Goal: Task Accomplishment & Management: Complete application form

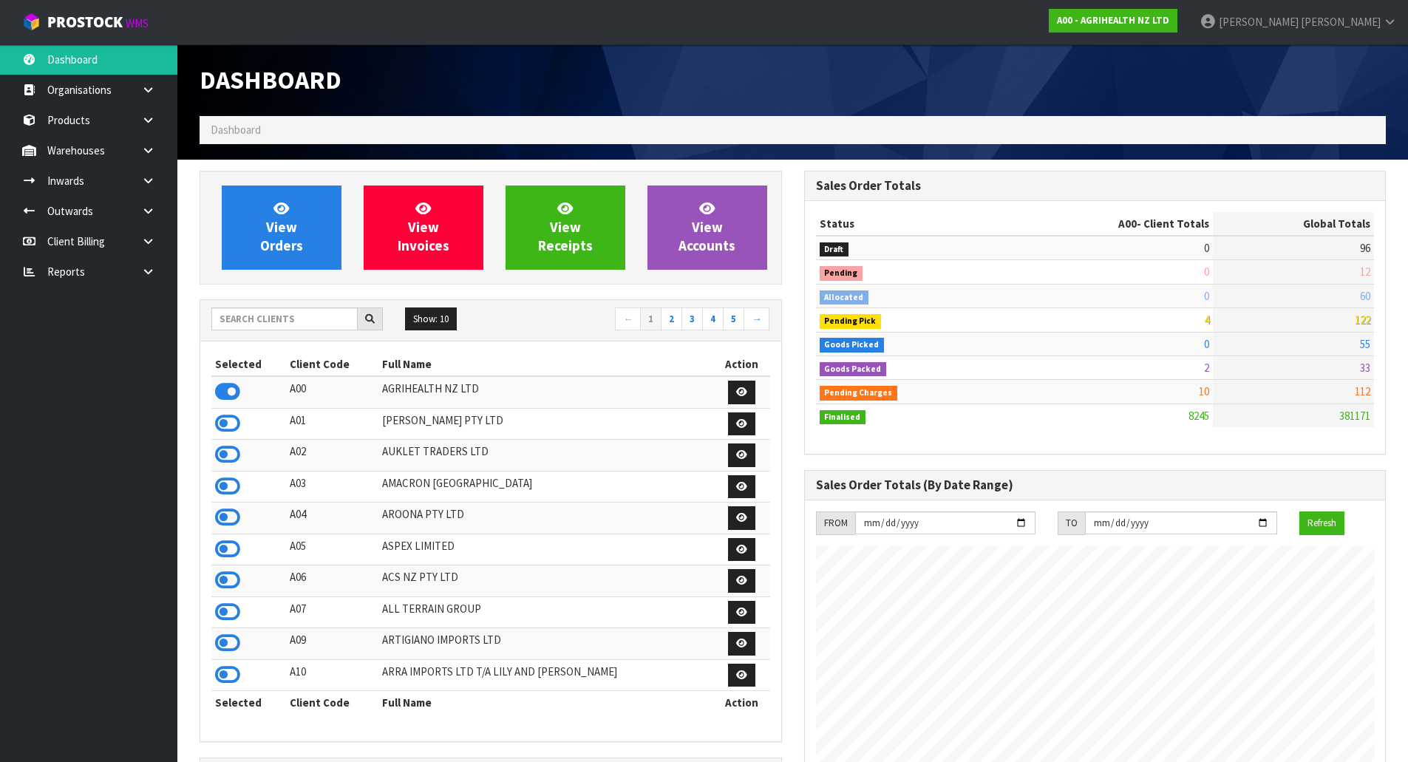
scroll to position [1120, 604]
type input "V04"
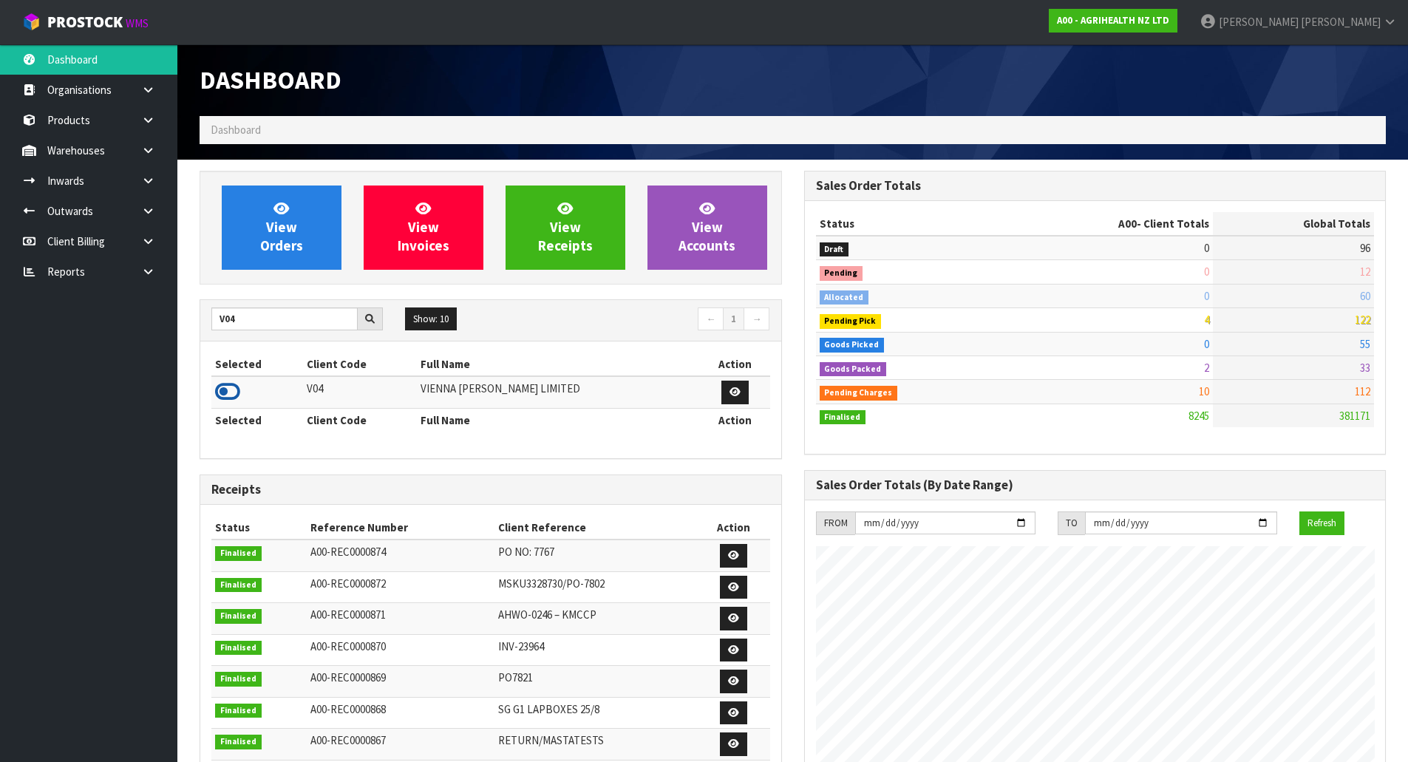
click at [231, 388] on icon at bounding box center [227, 392] width 25 height 22
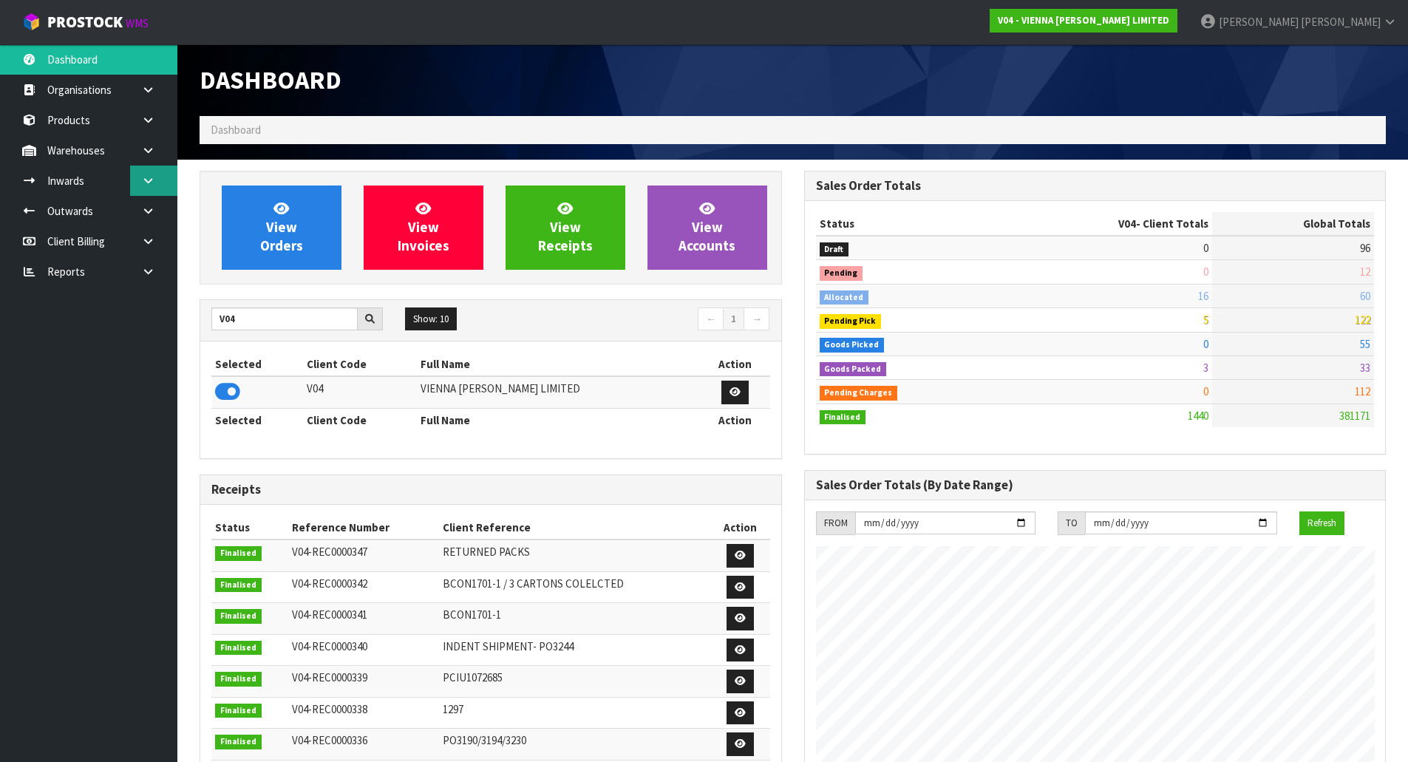
click at [146, 181] on icon at bounding box center [148, 180] width 14 height 11
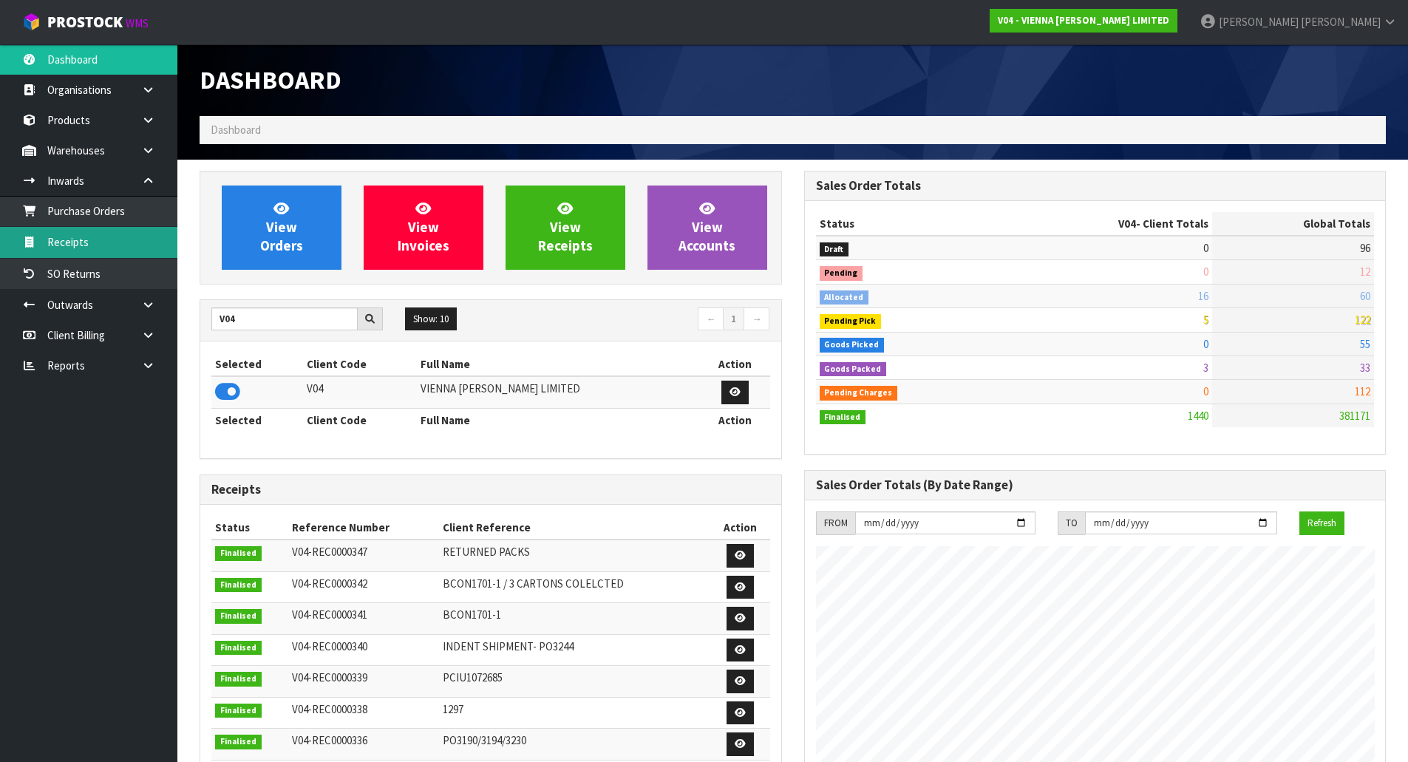
click at [113, 238] on link "Receipts" at bounding box center [88, 242] width 177 height 30
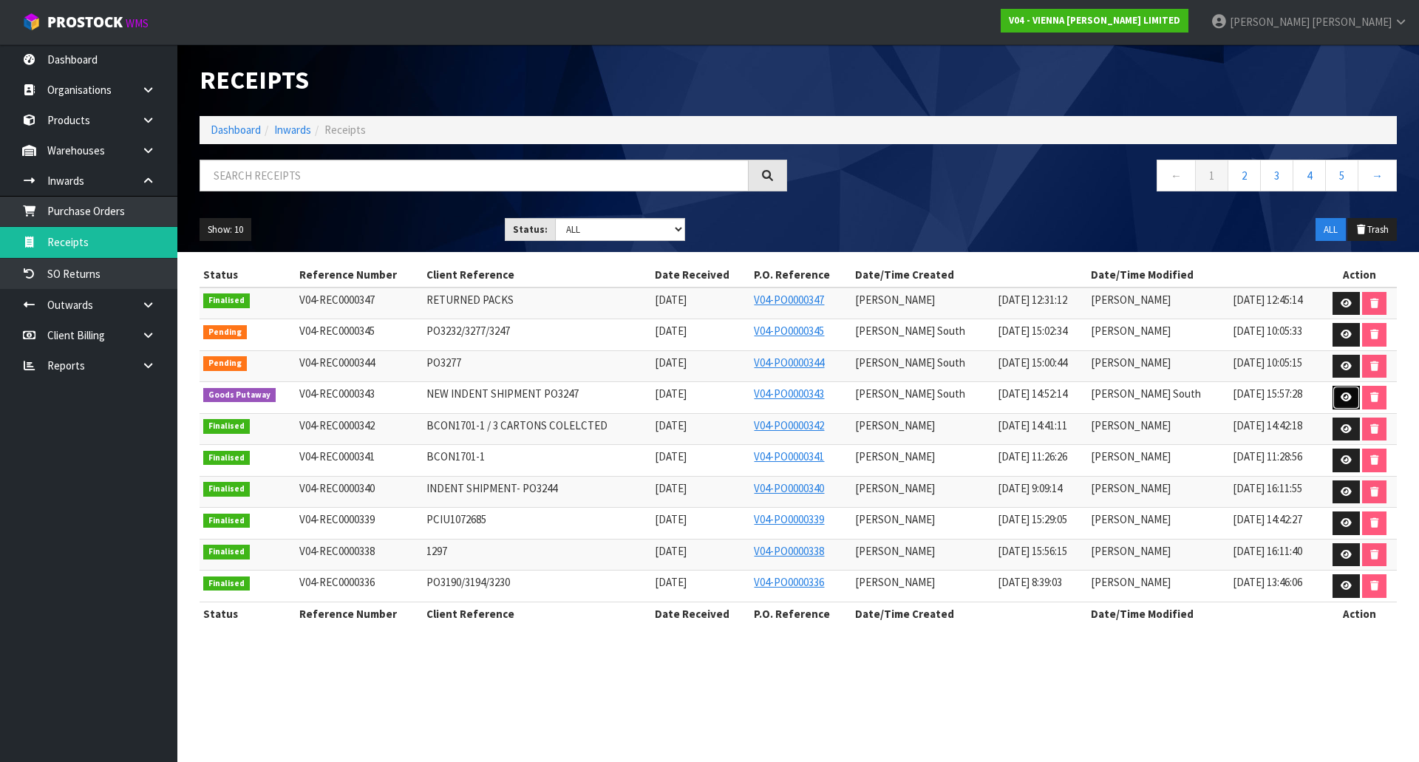
click at [1344, 392] on icon at bounding box center [1346, 397] width 11 height 10
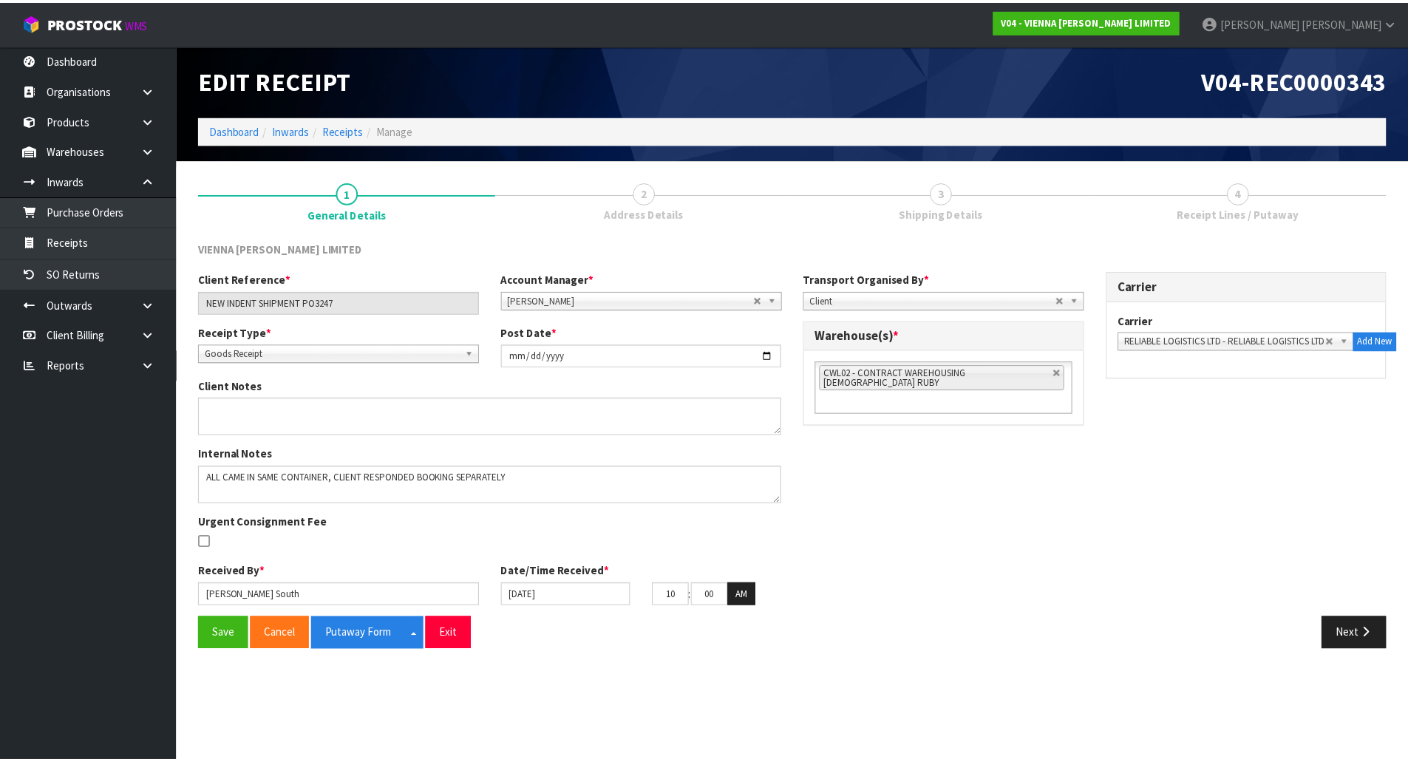
scroll to position [14, 0]
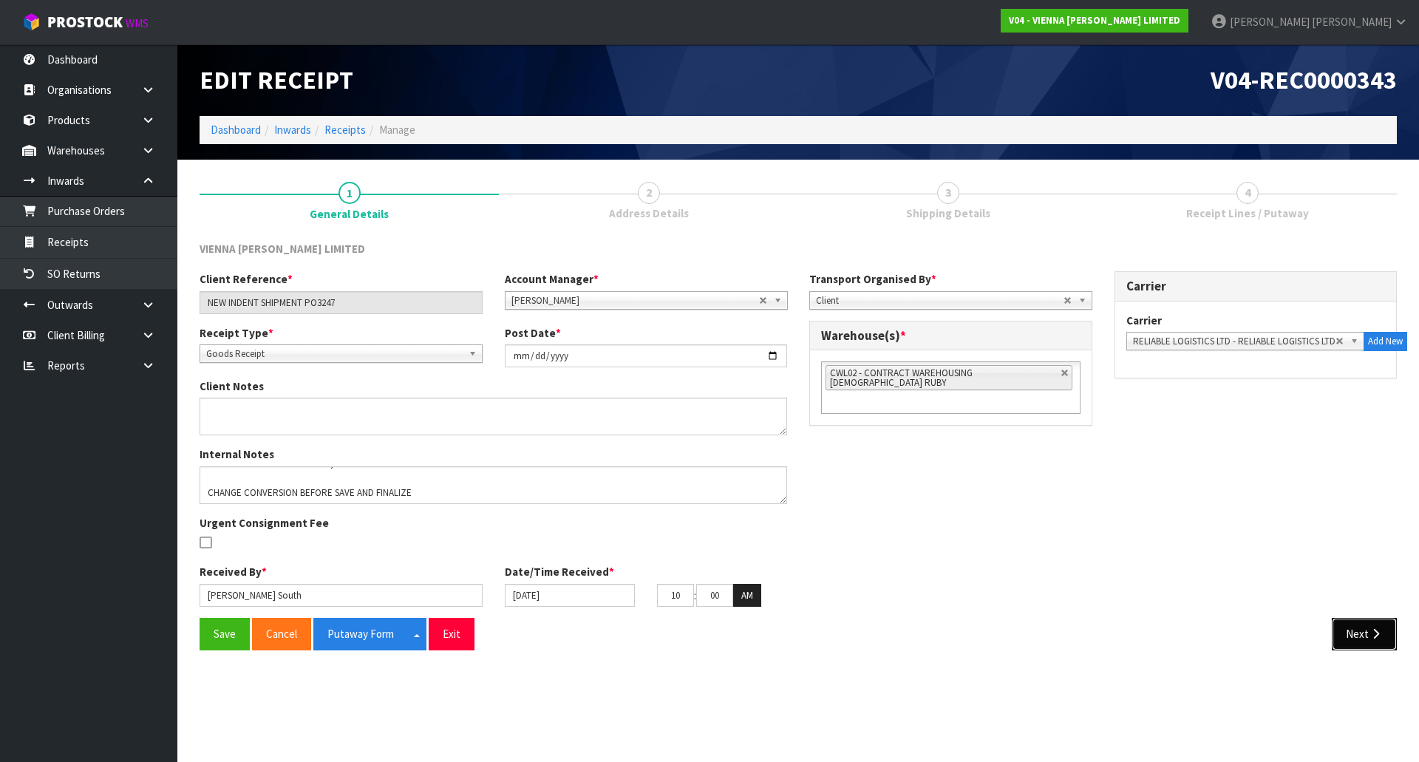
click at [1361, 646] on button "Next" at bounding box center [1364, 634] width 65 height 32
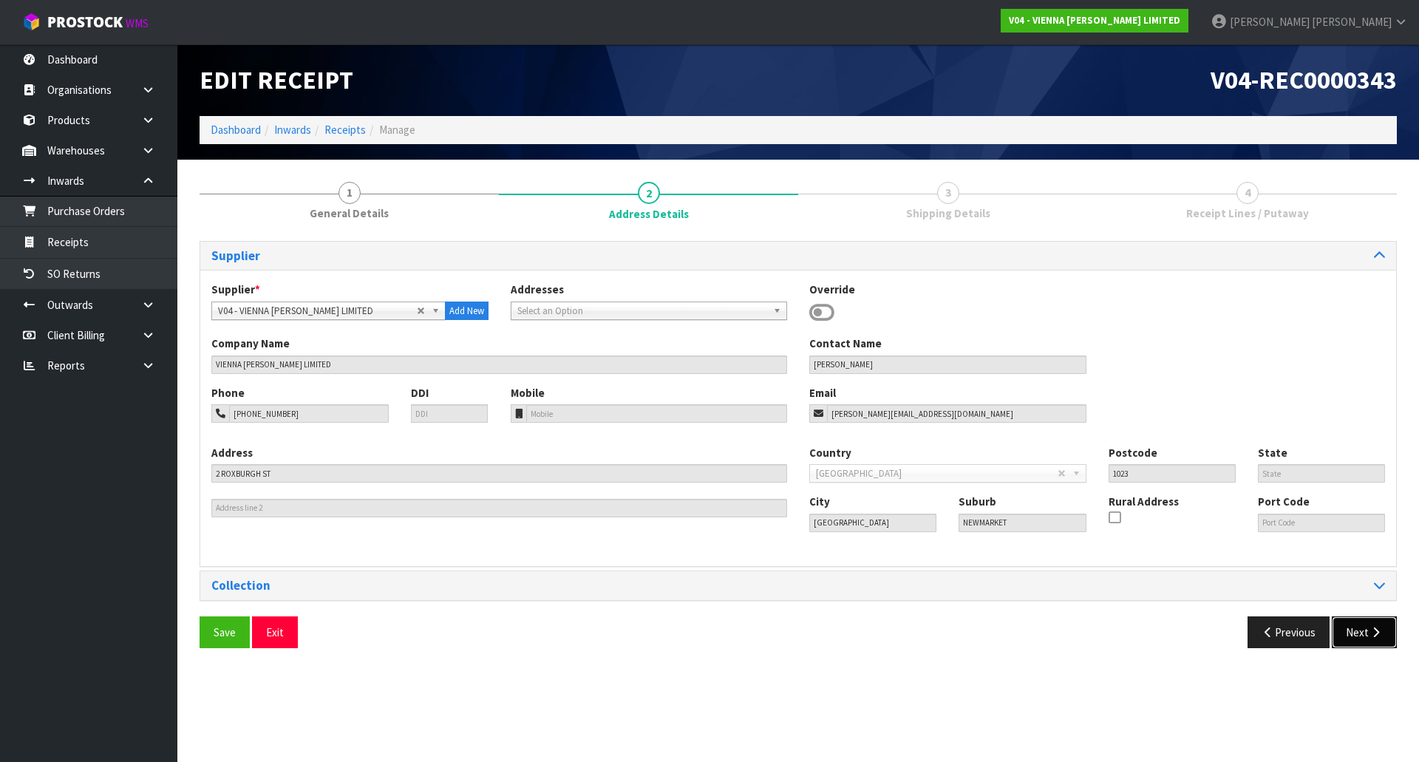
click at [1362, 637] on button "Next" at bounding box center [1364, 632] width 65 height 32
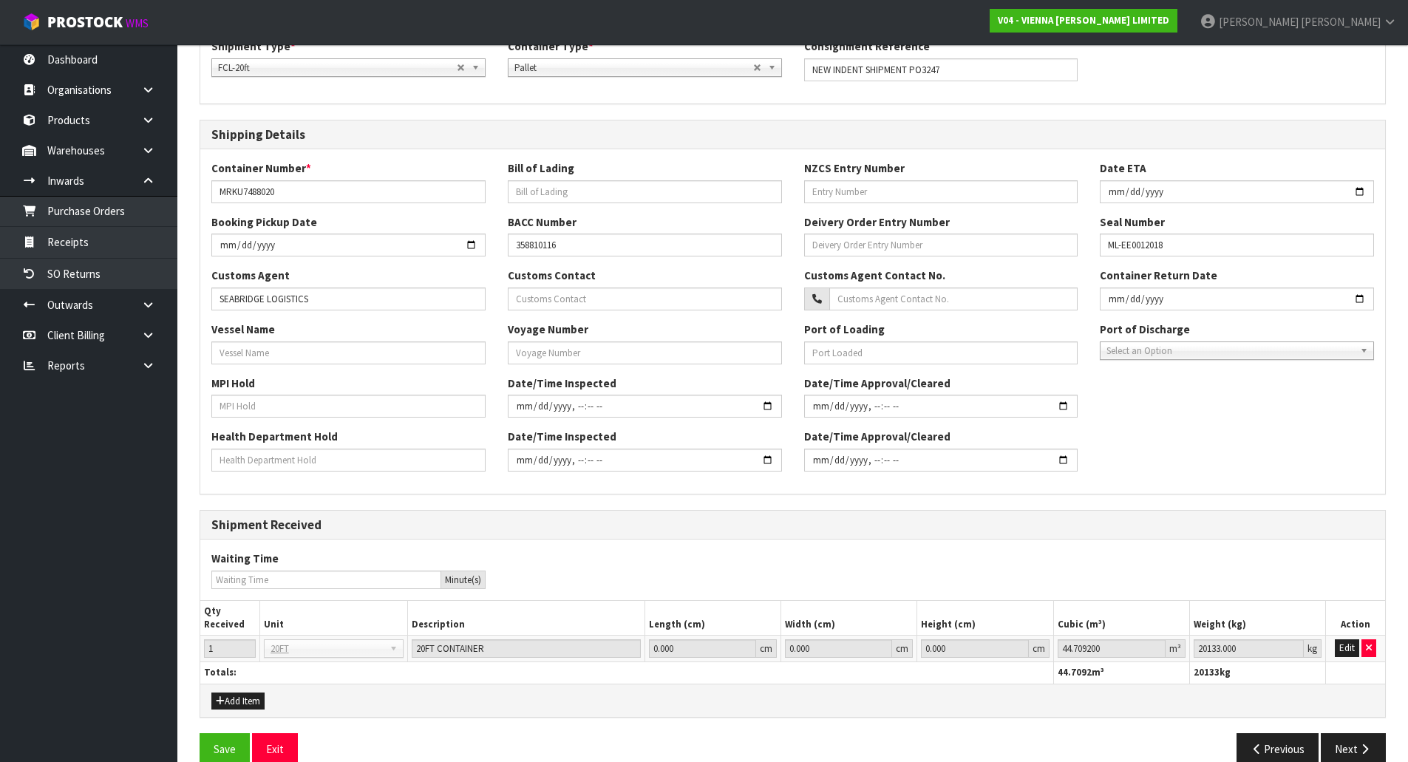
scroll to position [268, 0]
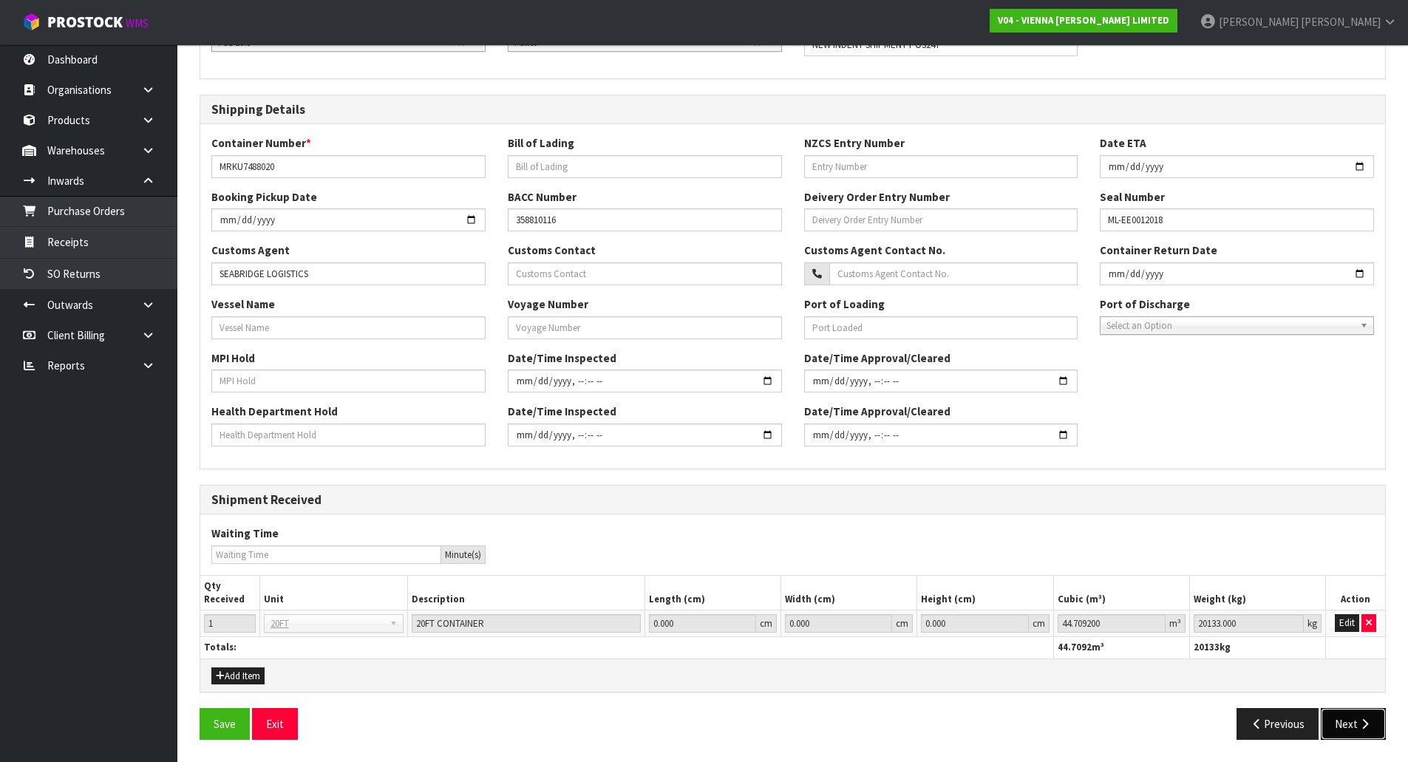
click at [1354, 709] on button "Next" at bounding box center [1353, 724] width 65 height 32
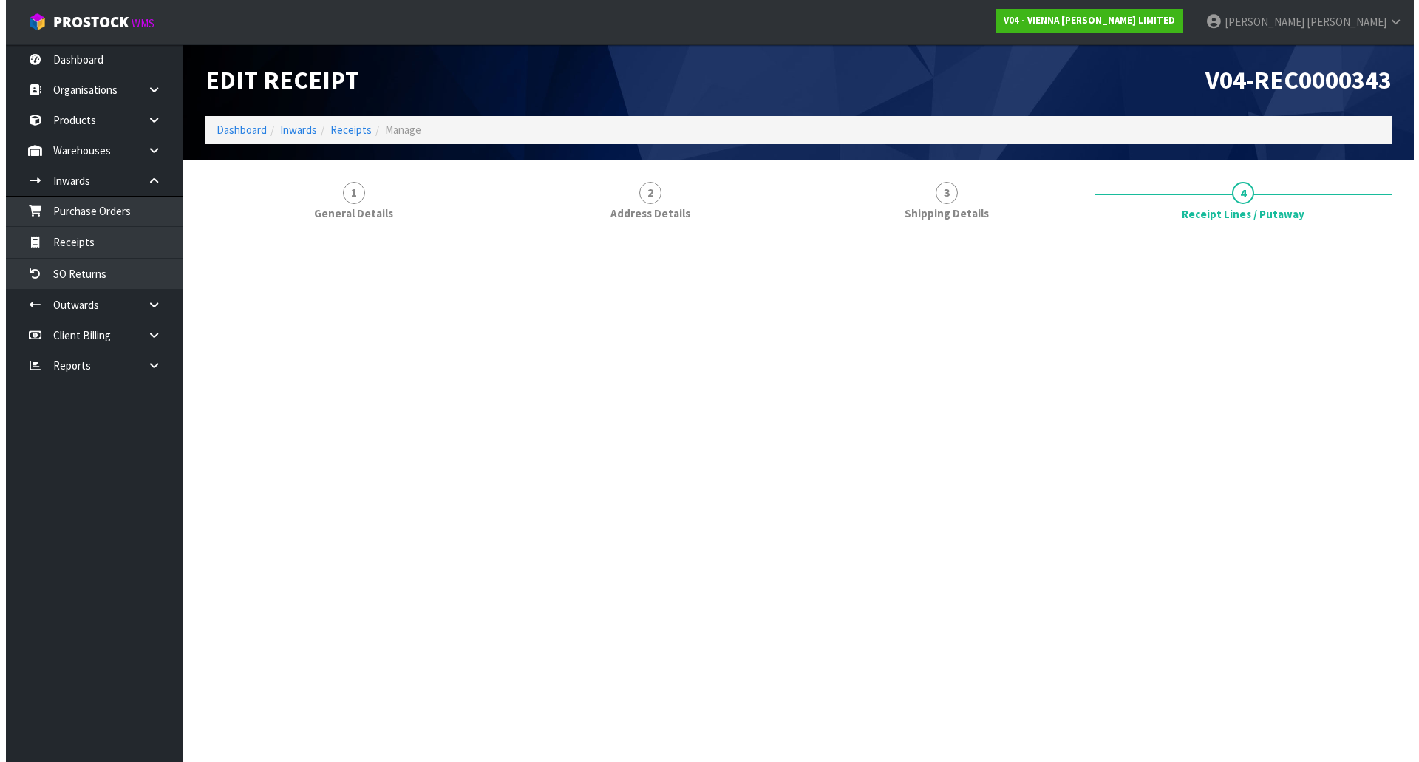
scroll to position [0, 0]
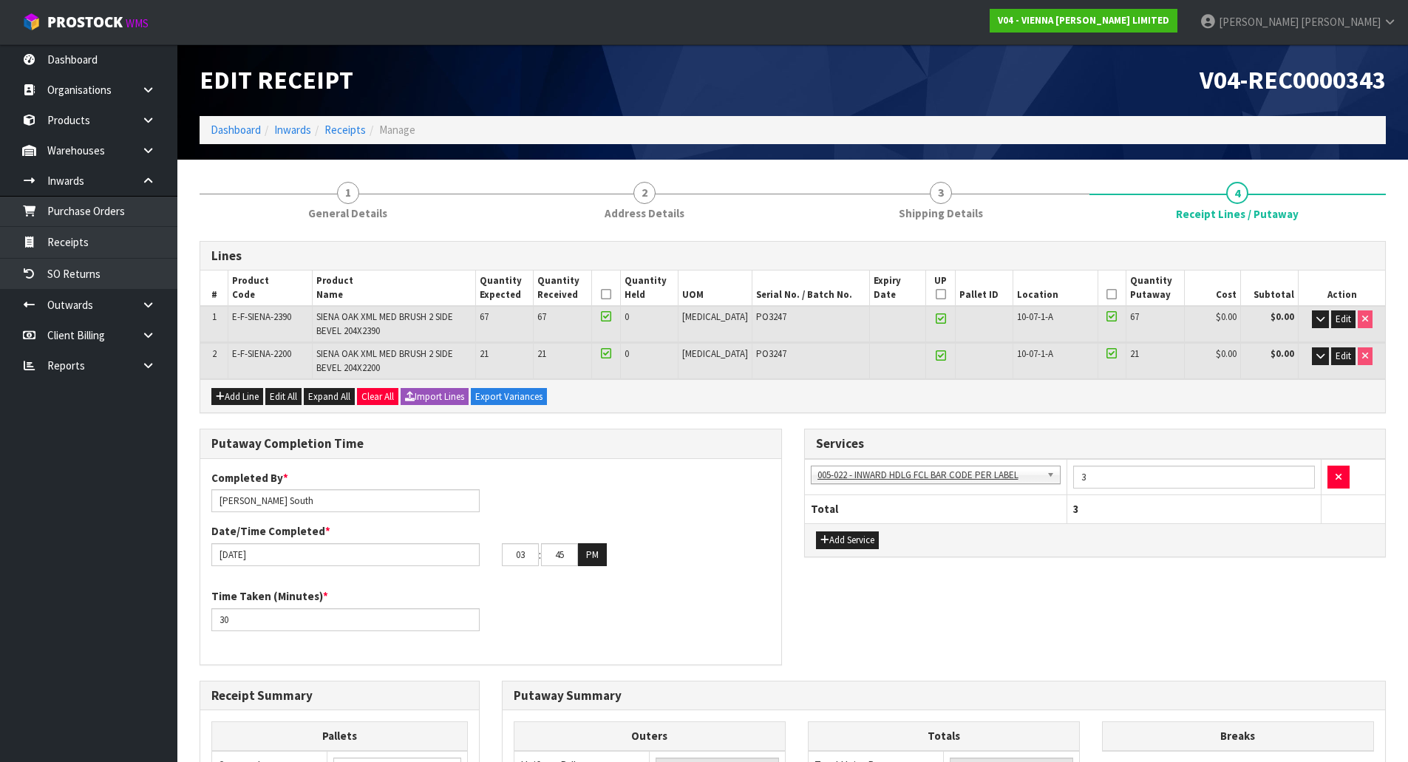
click at [852, 614] on div "Putaway Completion Time Completed By * [PERSON_NAME] Date/Time Completed * [DAT…" at bounding box center [792, 554] width 1208 height 251
click at [1316, 357] on icon "button" at bounding box center [1320, 356] width 8 height 10
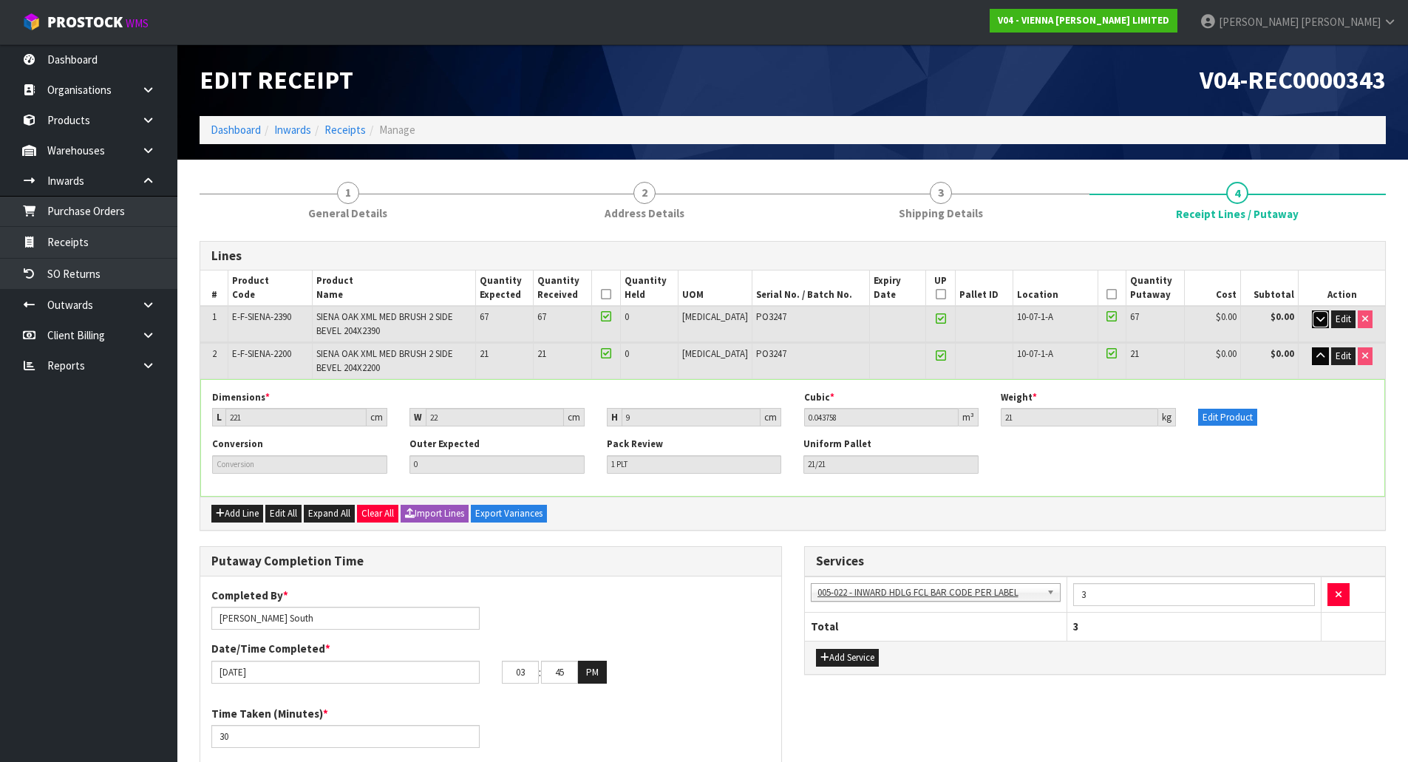
click at [1321, 319] on icon "button" at bounding box center [1320, 319] width 8 height 10
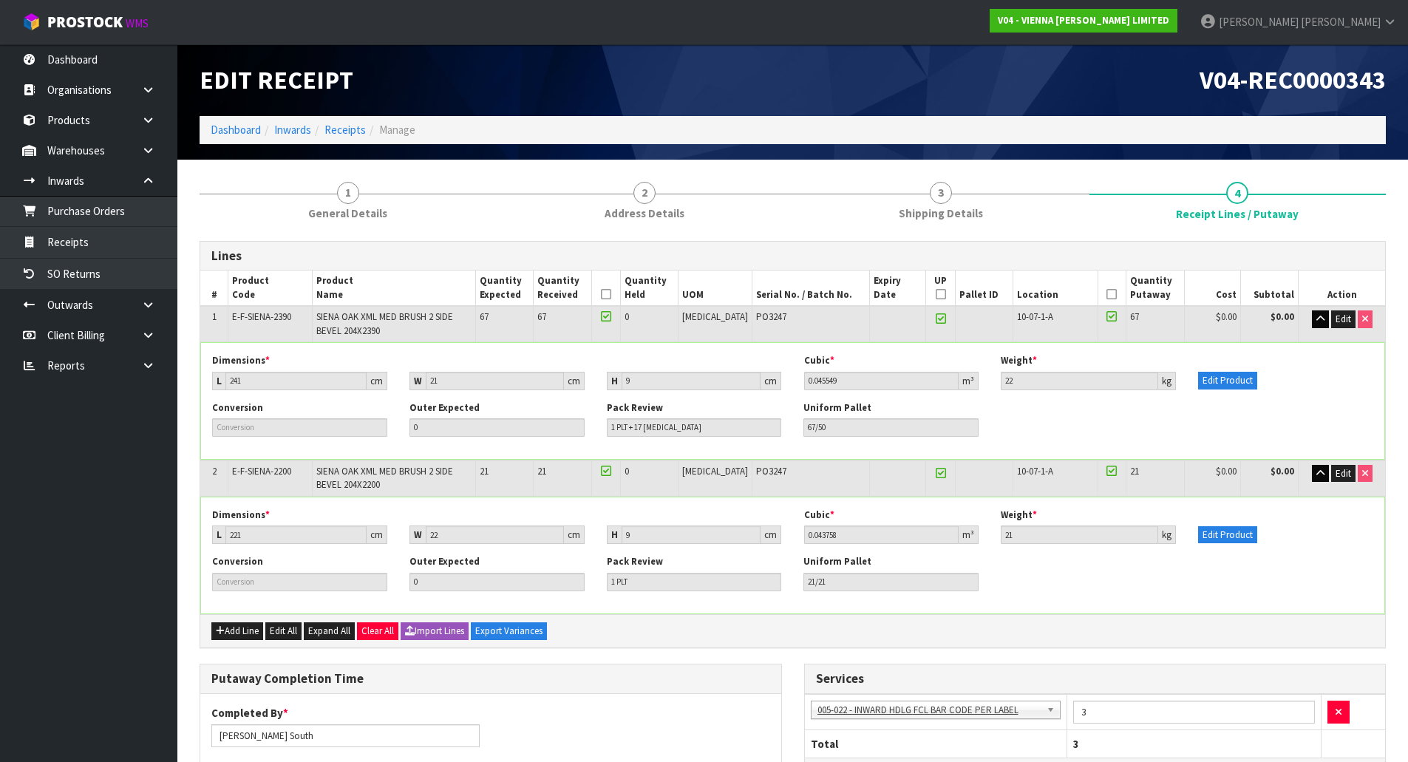
click at [1229, 419] on div "Conversion Outer Expected 0 Pack Review 1 PLT + 17 [MEDICAL_DATA] Uniform Palle…" at bounding box center [792, 424] width 1183 height 47
click at [1223, 379] on button "Edit Product" at bounding box center [1227, 381] width 59 height 18
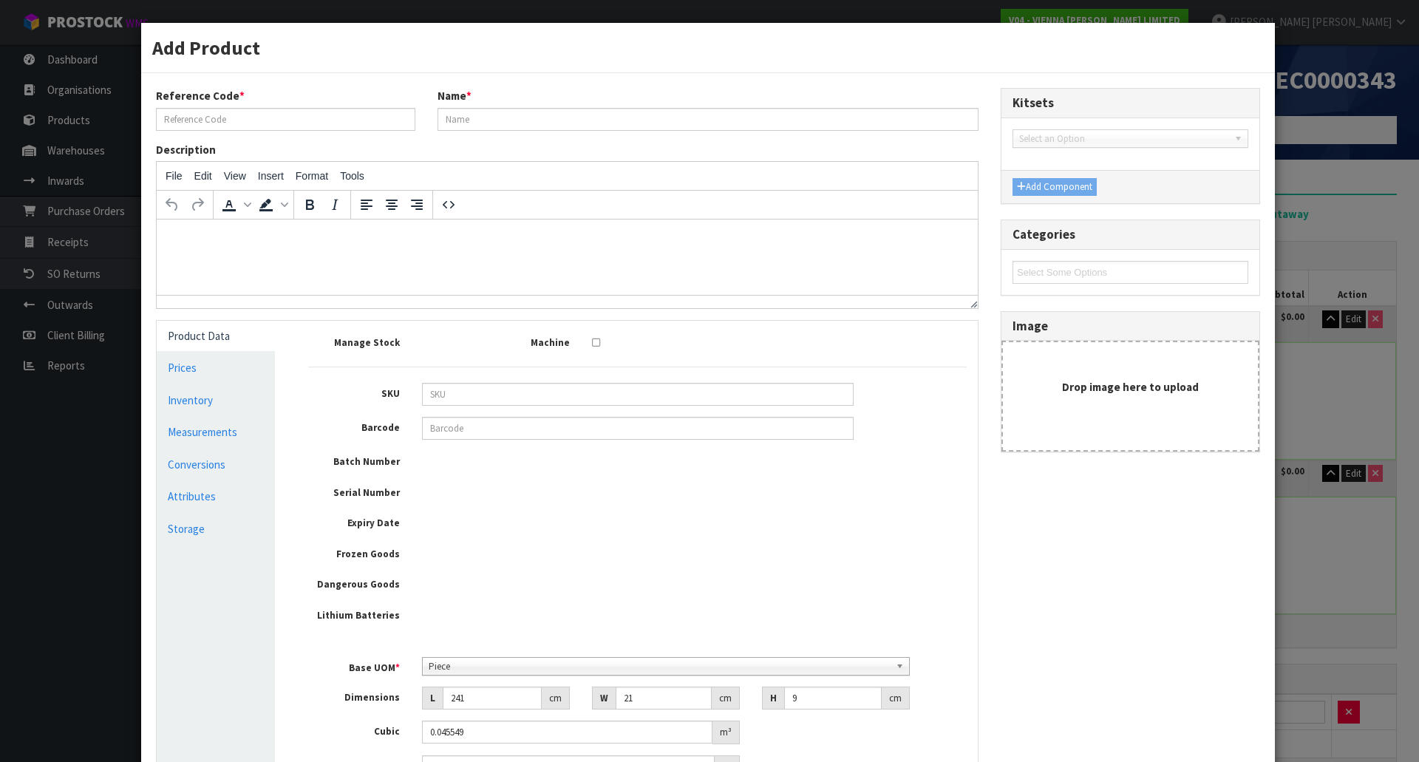
type input "E-F-SIENA-2390"
type input "SIENA OAK XML MED BRUSH 2 SIDE BEVEL 204X2390"
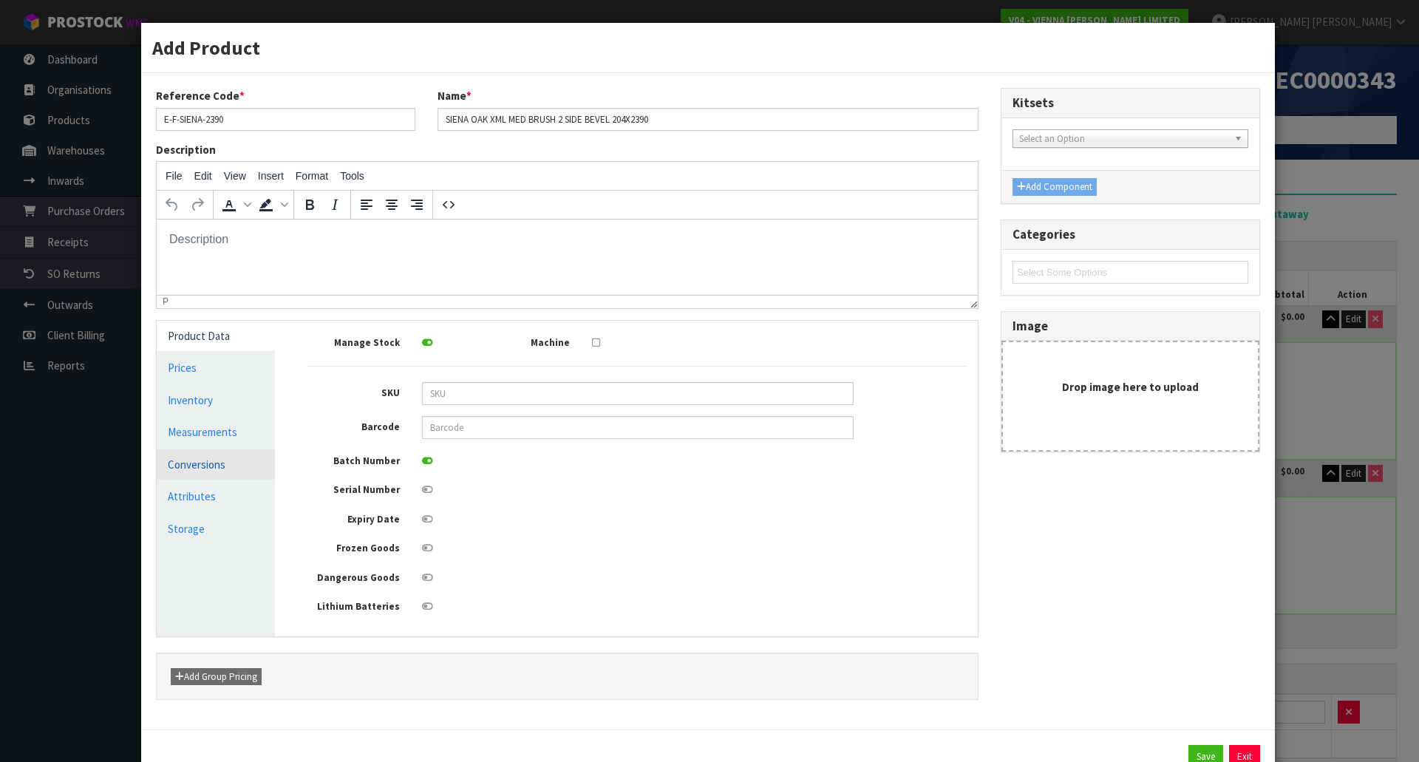
click at [193, 455] on link "Conversions" at bounding box center [216, 464] width 118 height 30
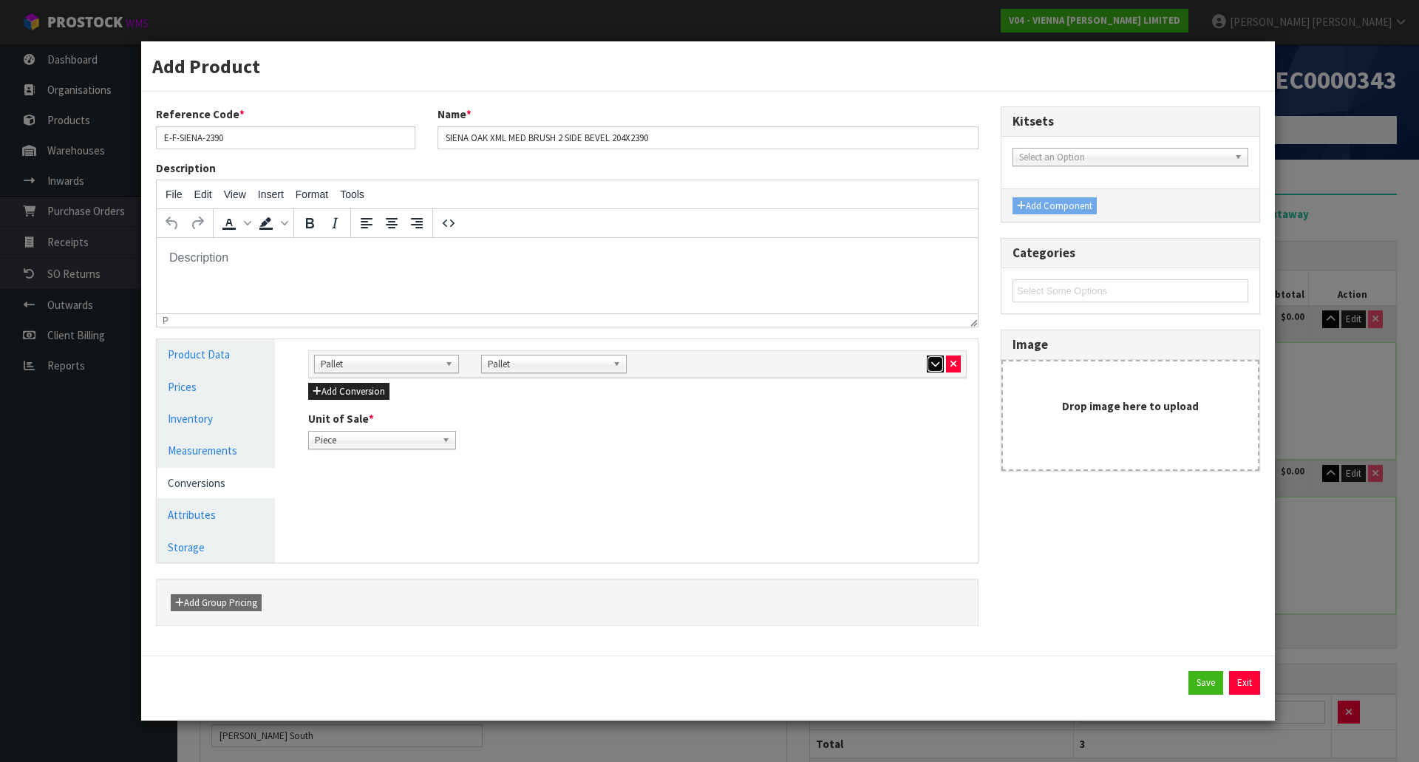
click at [927, 364] on button "button" at bounding box center [935, 364] width 17 height 18
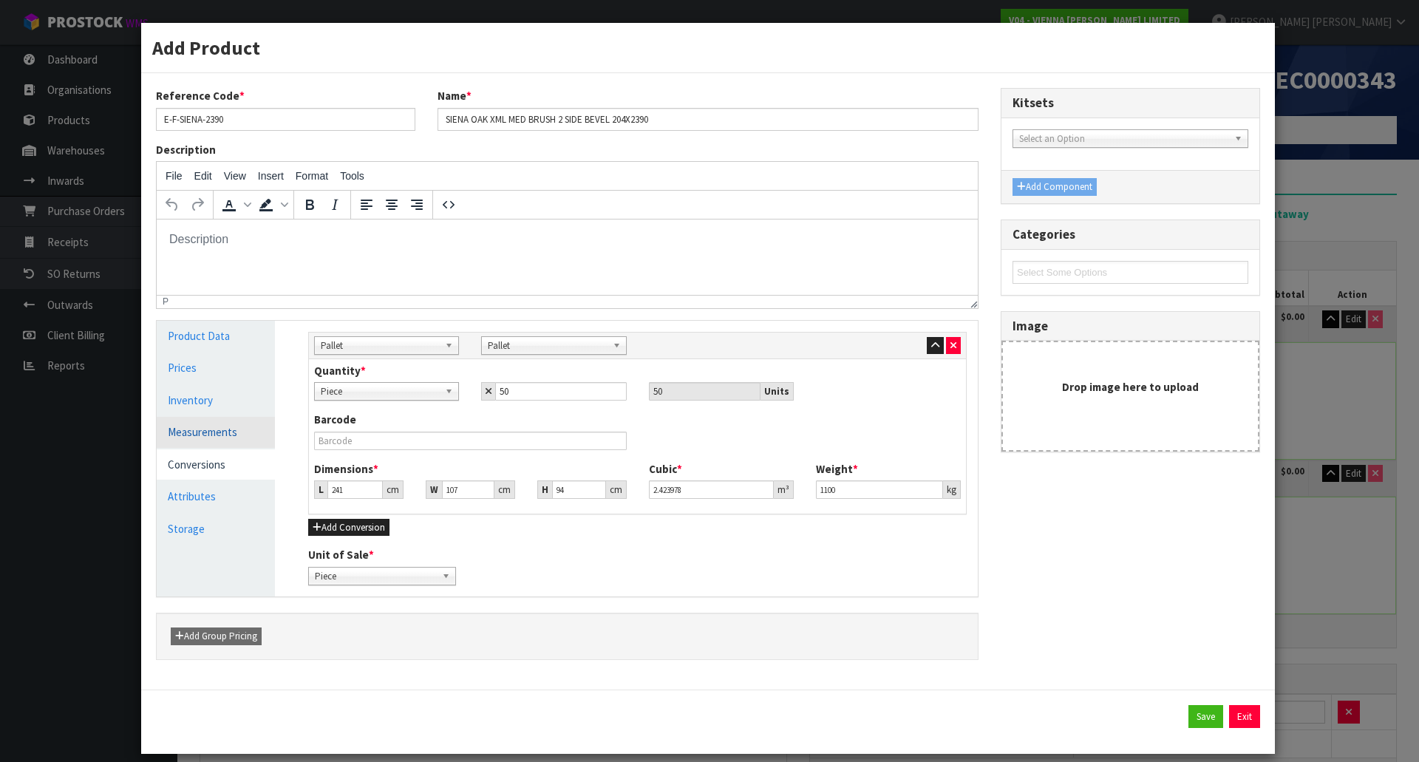
click at [234, 426] on link "Measurements" at bounding box center [216, 432] width 118 height 30
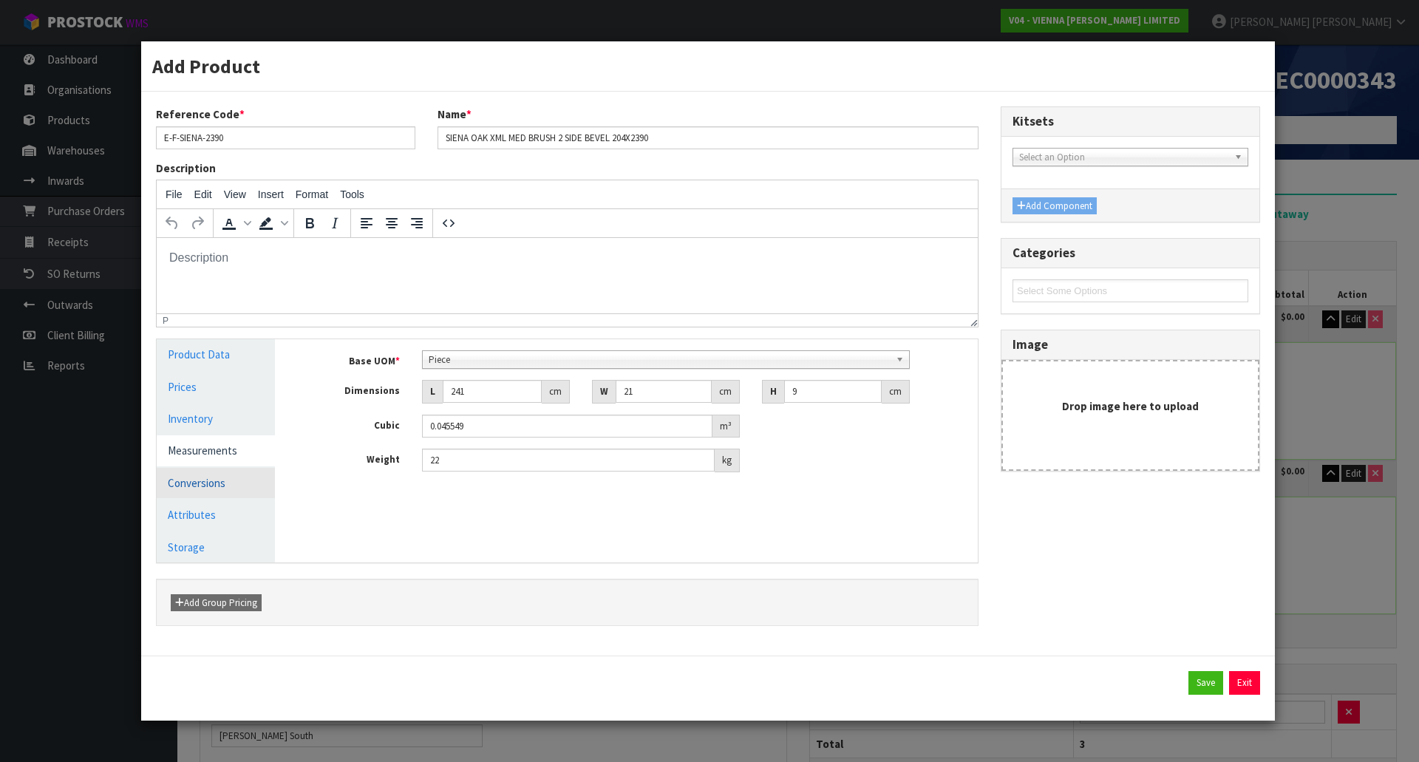
click at [234, 487] on link "Conversions" at bounding box center [216, 483] width 118 height 30
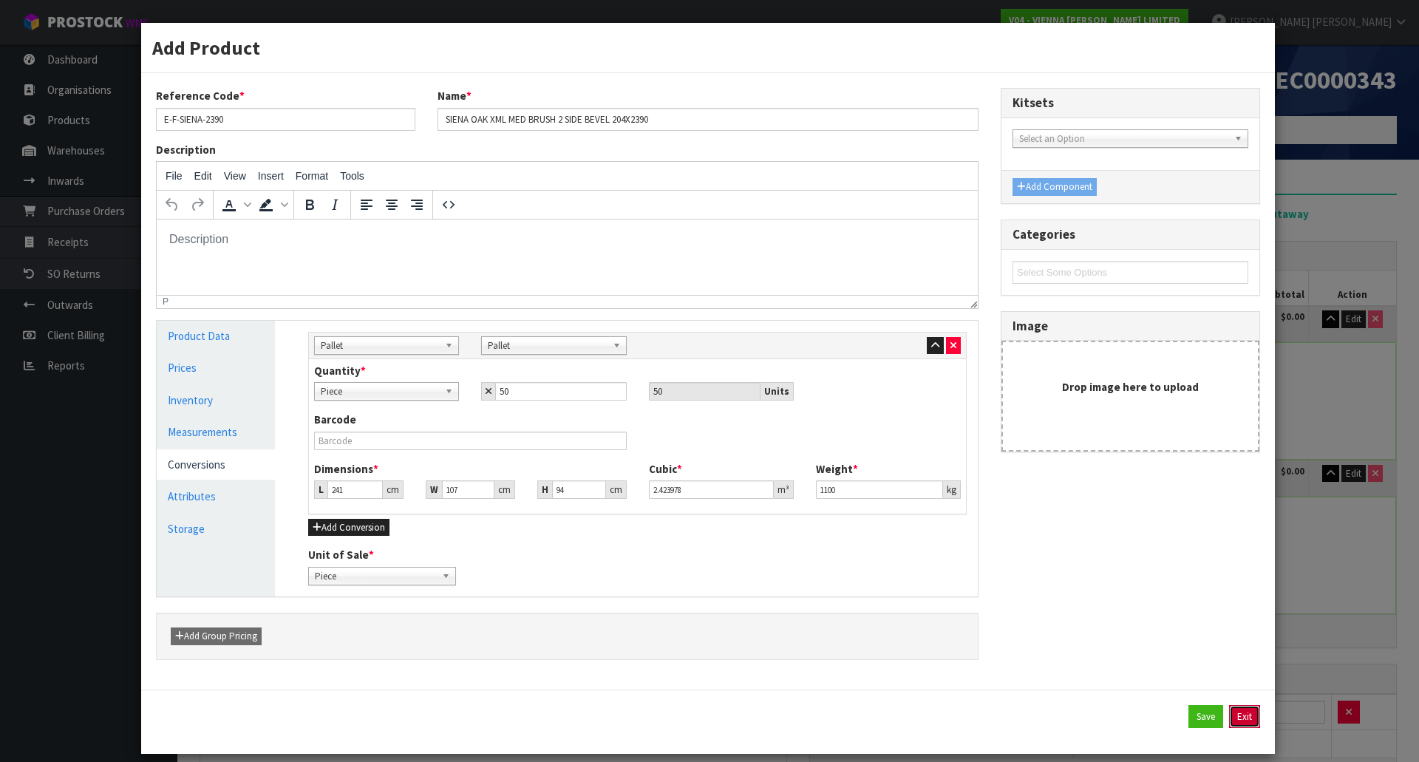
click at [1239, 712] on button "Exit" at bounding box center [1244, 717] width 31 height 24
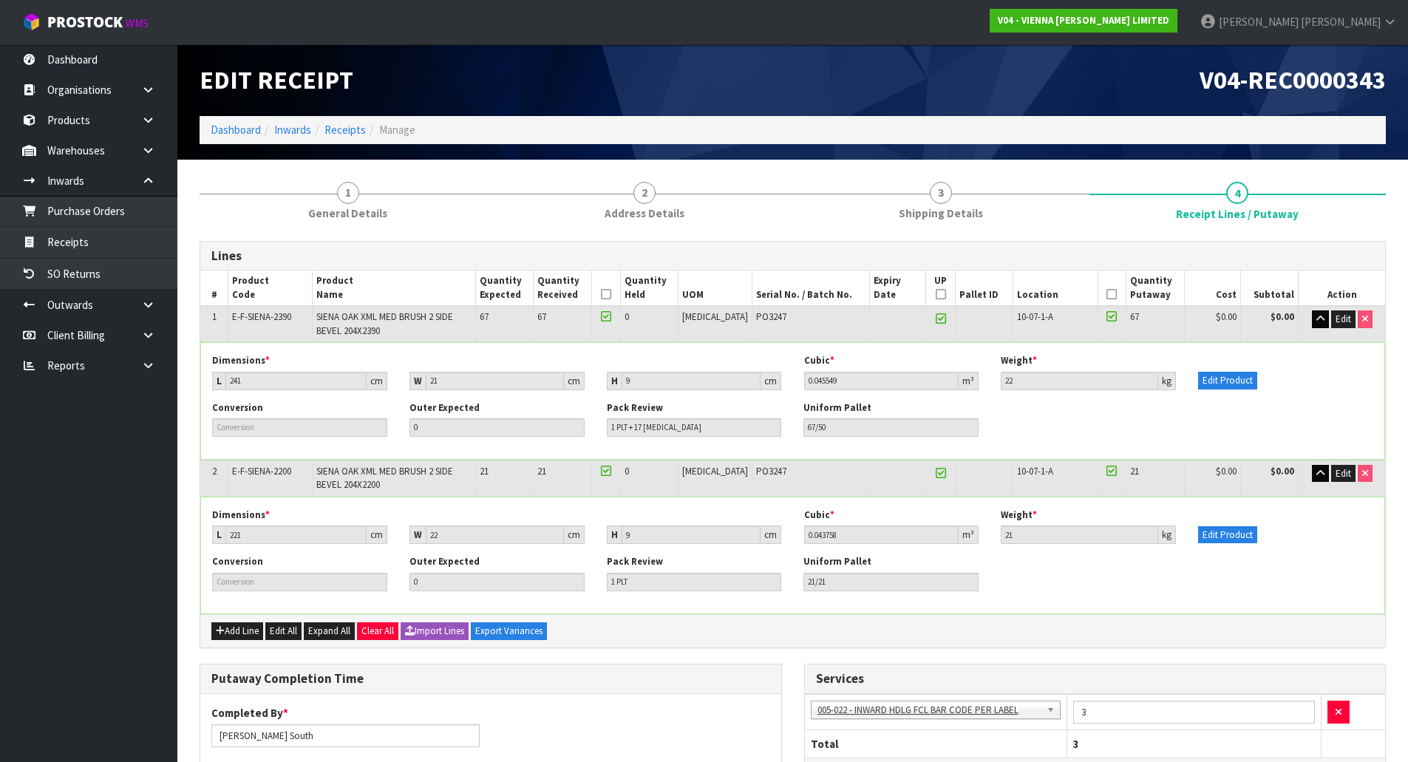
click at [1035, 421] on div "Conversion Outer Expected 0 Pack Review 1 PLT + 17 [MEDICAL_DATA] Uniform Palle…" at bounding box center [792, 424] width 1183 height 47
click at [1323, 321] on icon "button" at bounding box center [1320, 319] width 8 height 10
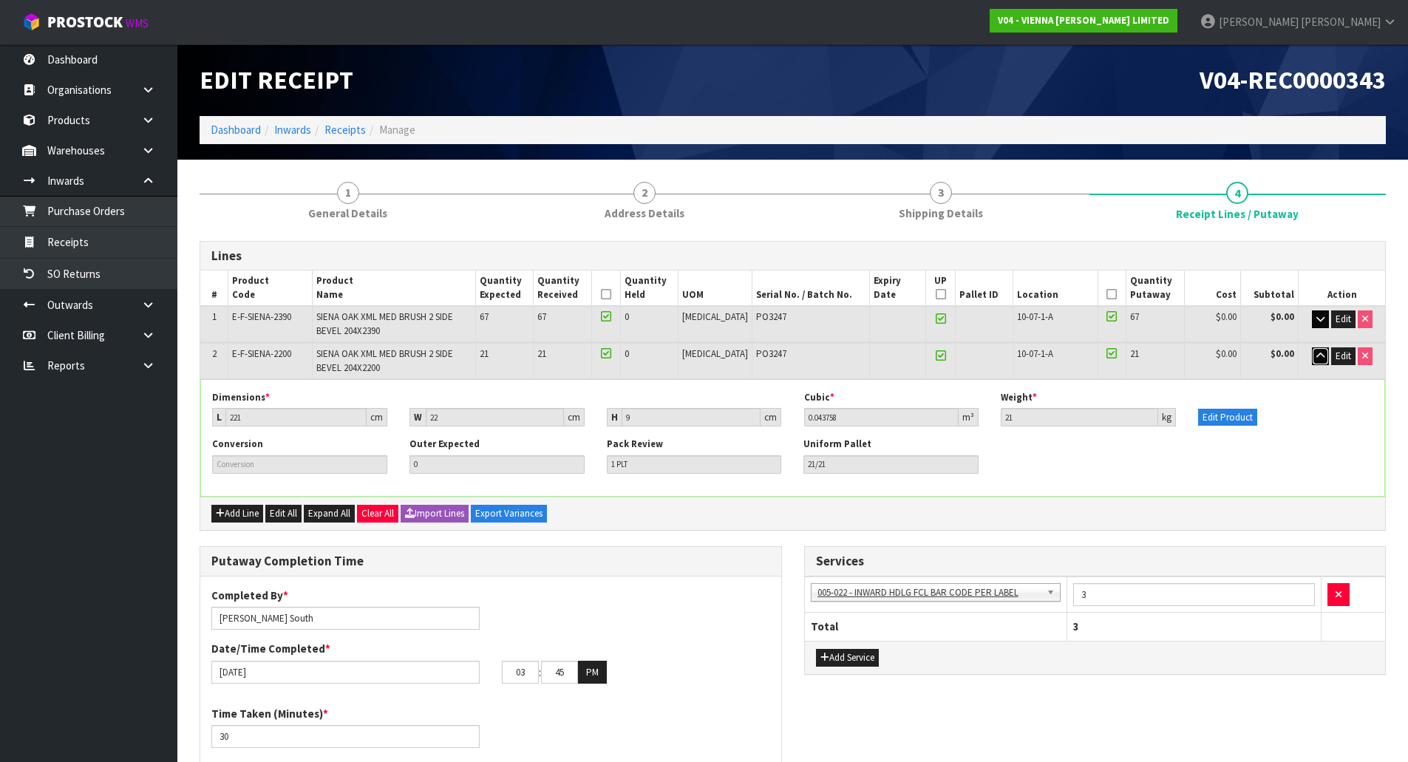
click at [1317, 356] on icon "button" at bounding box center [1320, 356] width 8 height 10
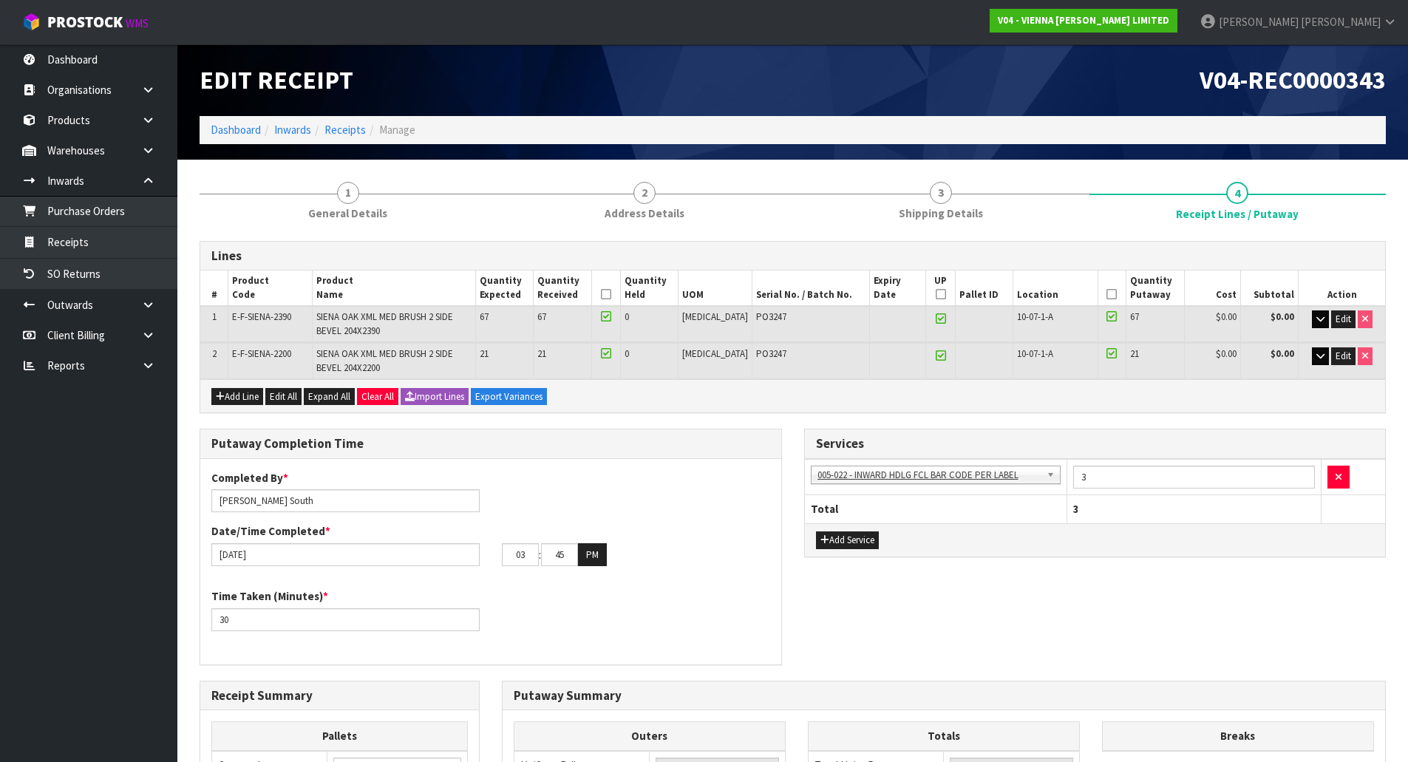
click at [983, 402] on div "Add Line Edit All Expand All Clear All Import Lines Export Variances" at bounding box center [792, 395] width 1185 height 33
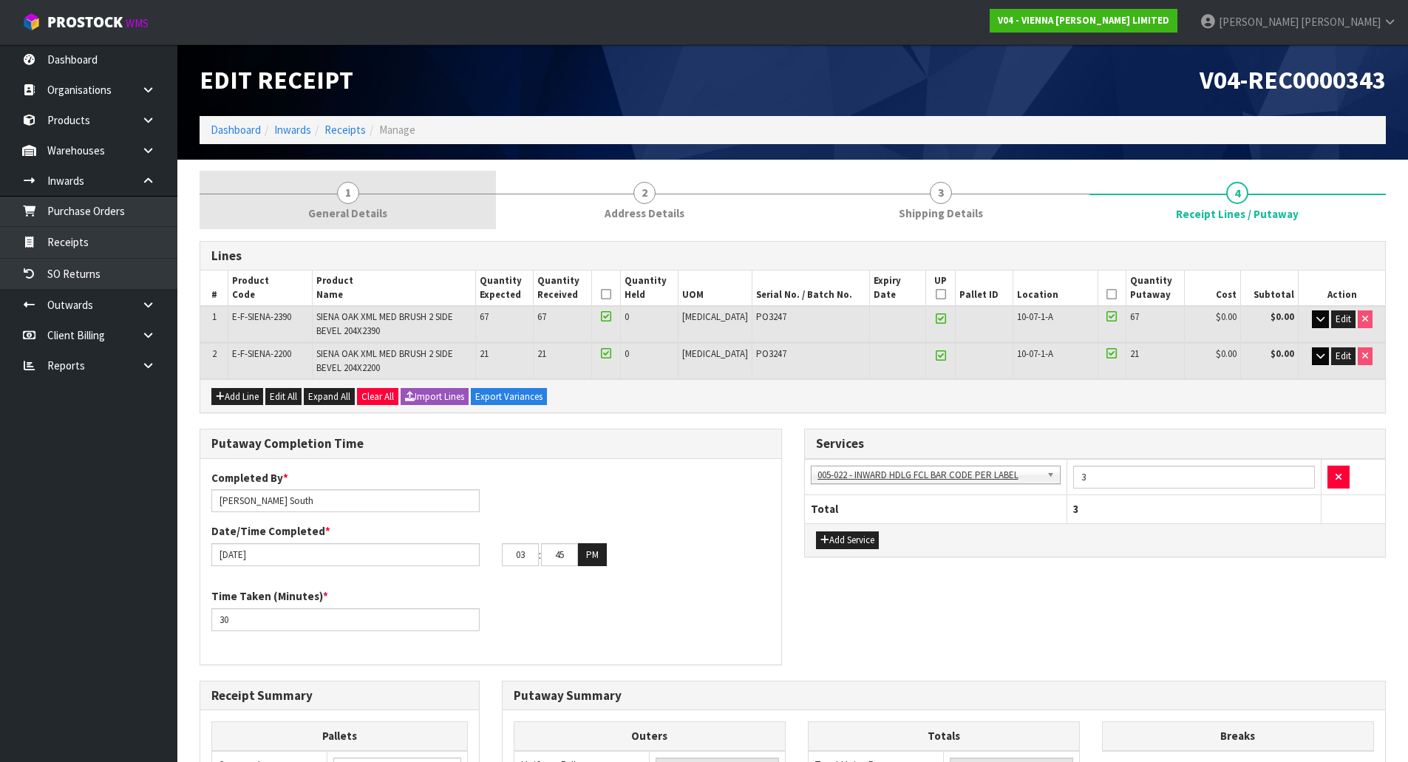
click at [424, 214] on link "1 General Details" at bounding box center [348, 200] width 296 height 58
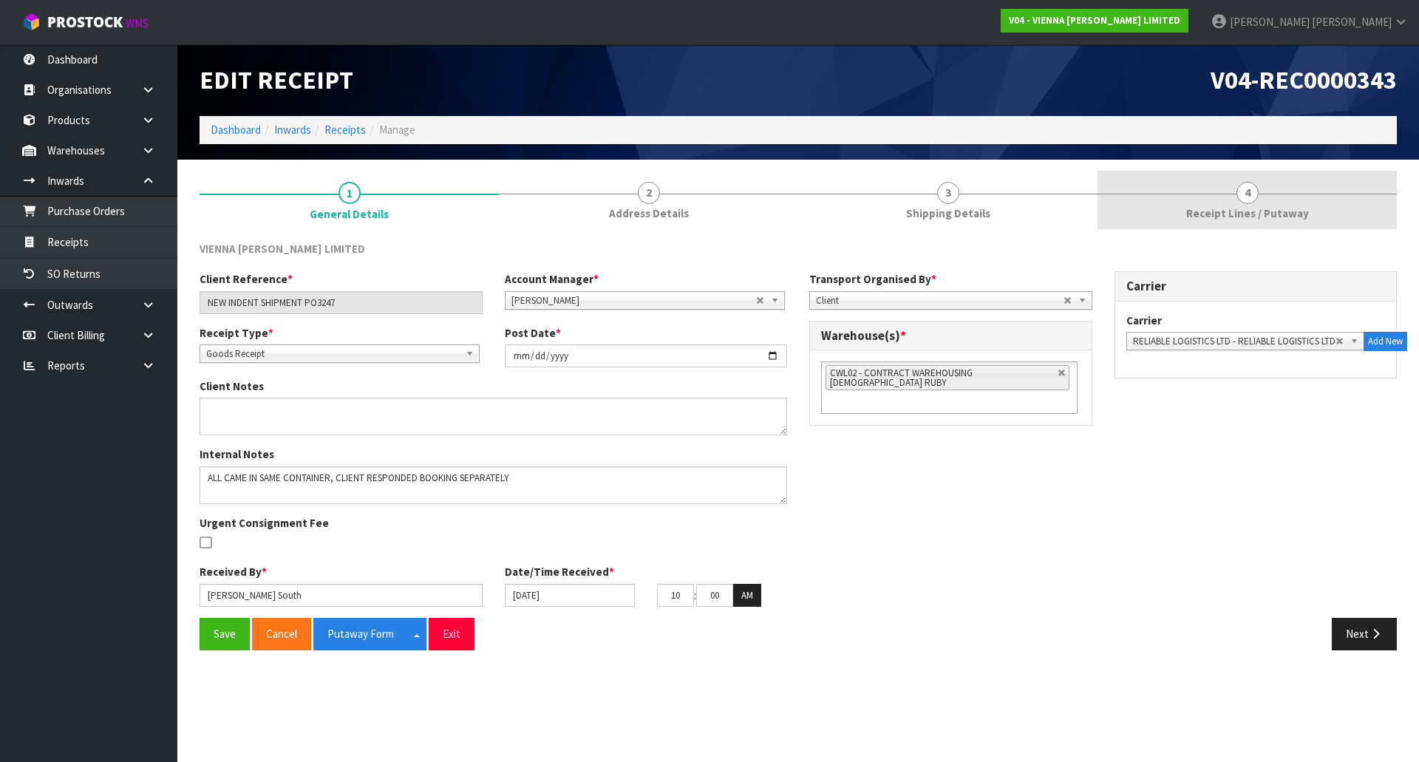
click at [1223, 214] on span "Receipt Lines / Putaway" at bounding box center [1247, 213] width 123 height 16
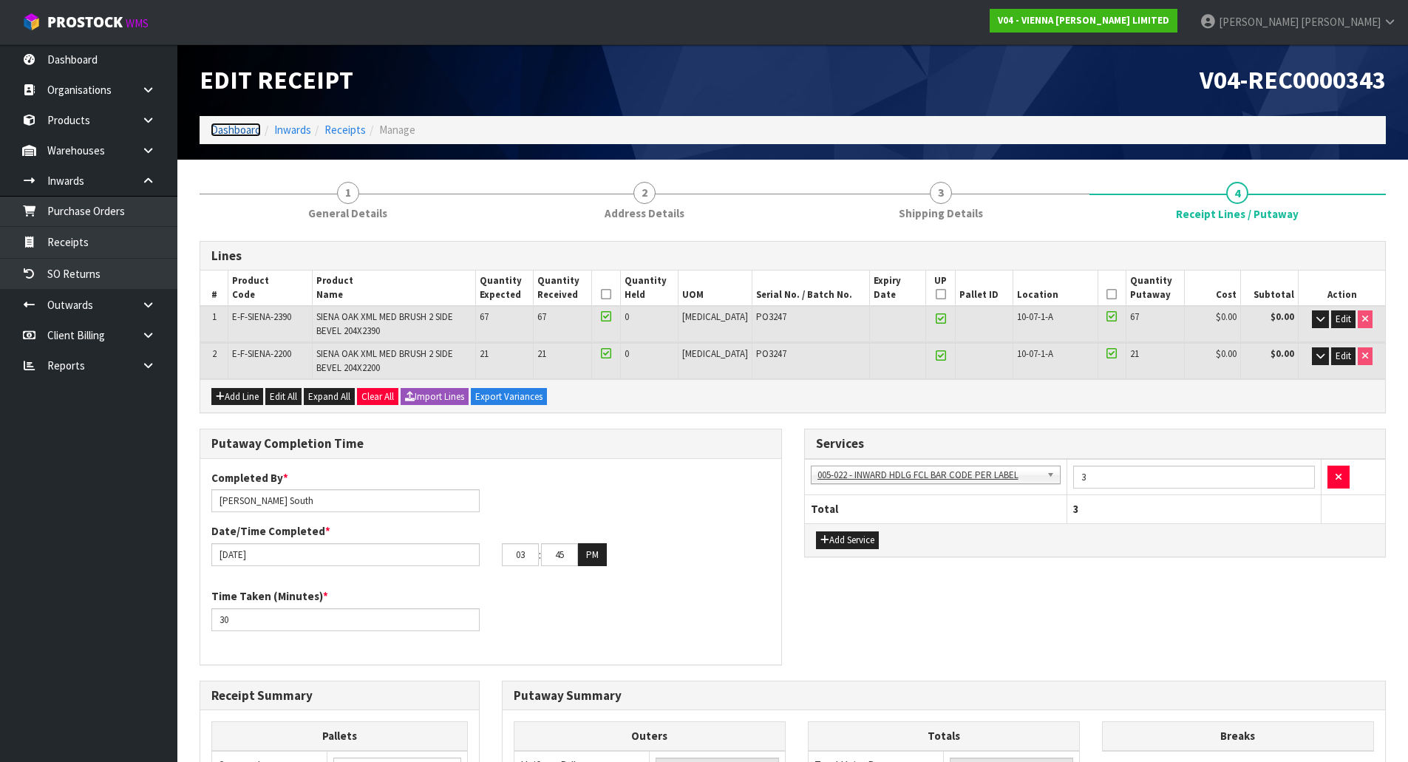
click at [224, 132] on link "Dashboard" at bounding box center [236, 130] width 50 height 14
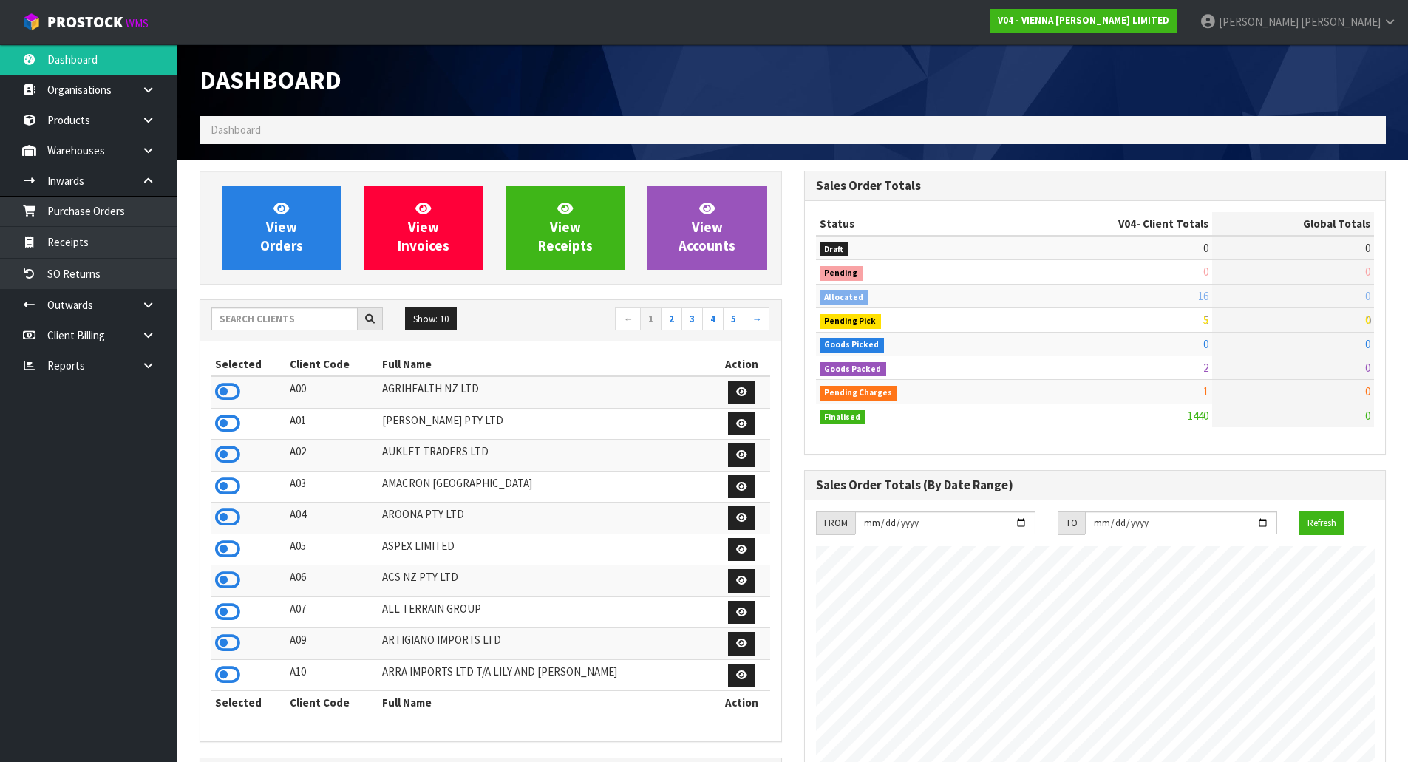
scroll to position [1120, 604]
click at [280, 337] on div "Show: 10 5 10 25 50 ← 1 2 3 4 5 →" at bounding box center [490, 320] width 581 height 41
click at [282, 323] on input "text" at bounding box center [284, 318] width 146 height 23
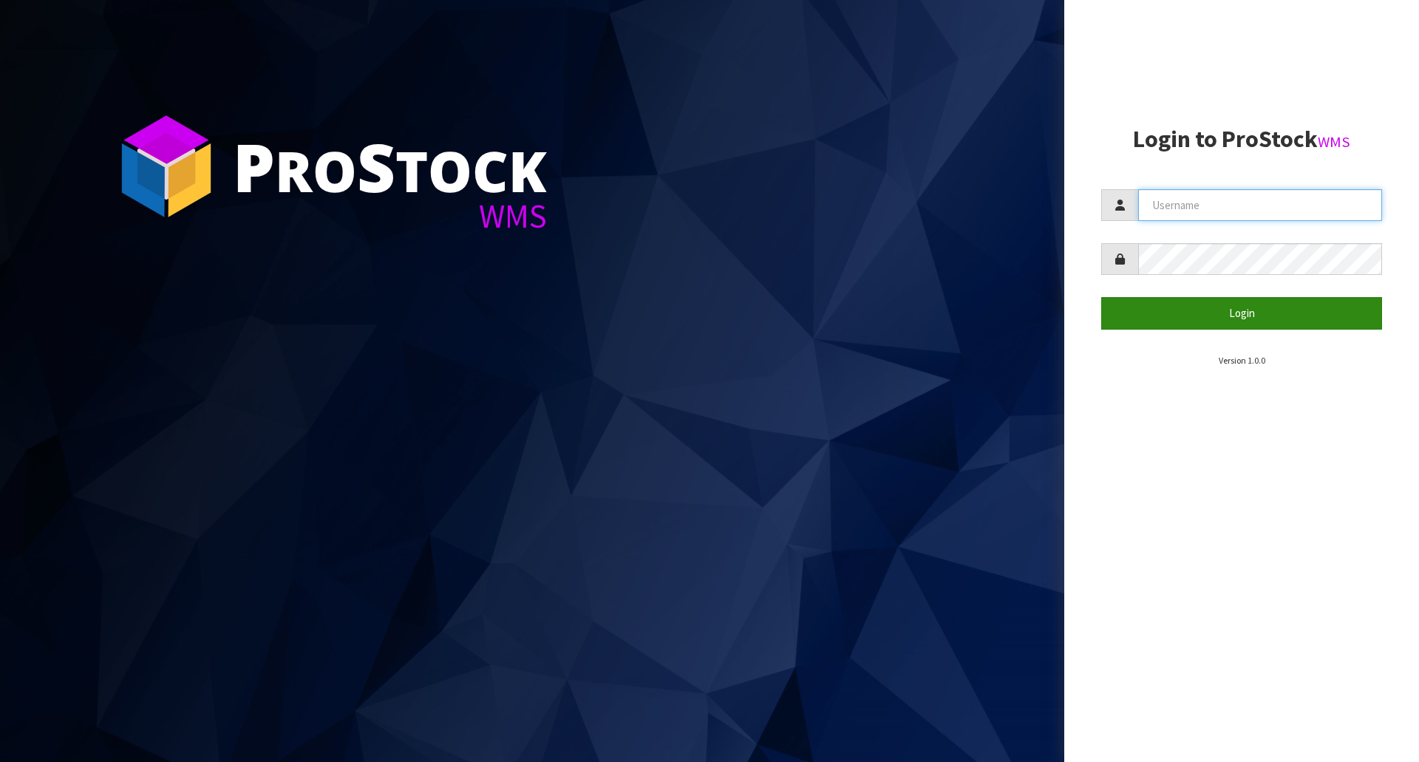
type input "[PERSON_NAME]"
click at [1179, 319] on button "Login" at bounding box center [1241, 313] width 281 height 32
